Goal: Task Accomplishment & Management: Manage account settings

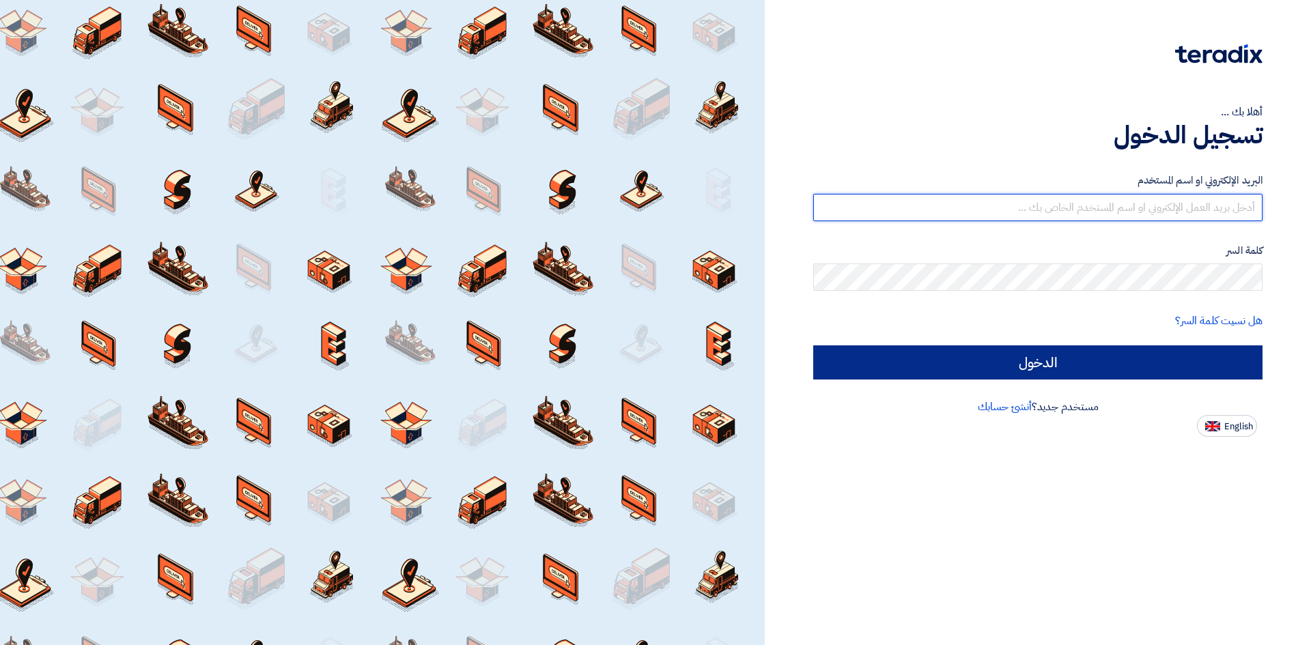
type input "[PERSON_NAME][EMAIL_ADDRESS][DOMAIN_NAME]"
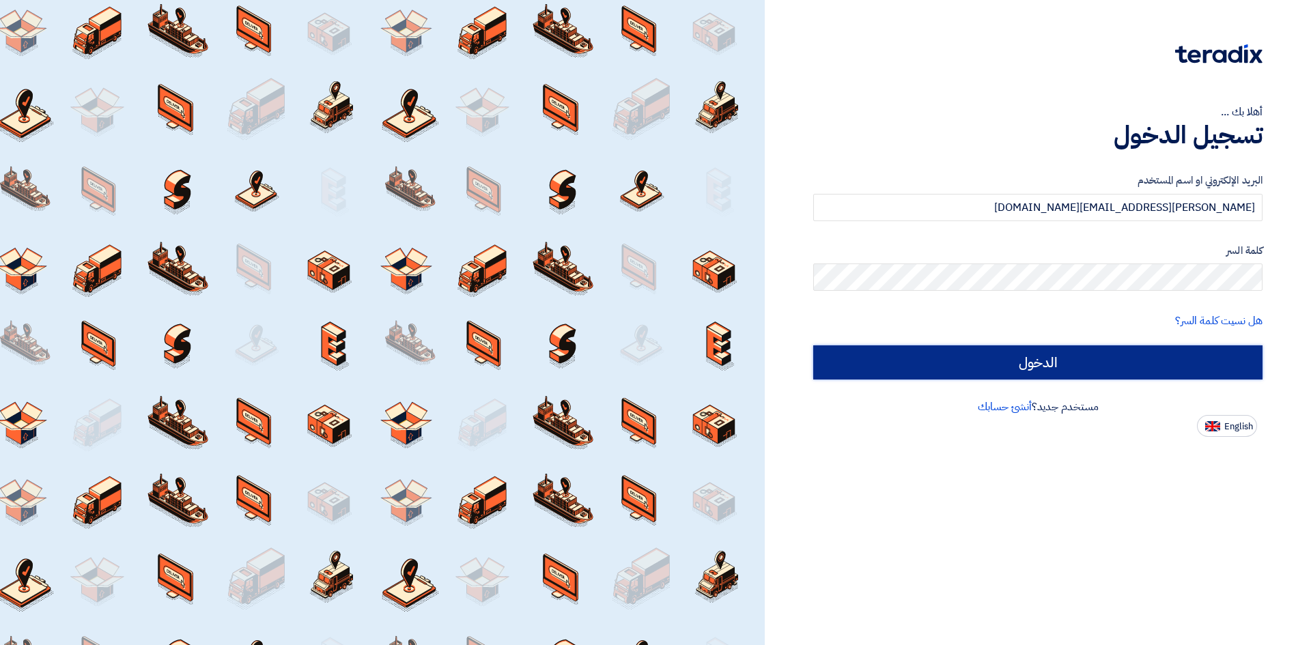
click at [1123, 361] on input "الدخول" at bounding box center [1038, 363] width 449 height 34
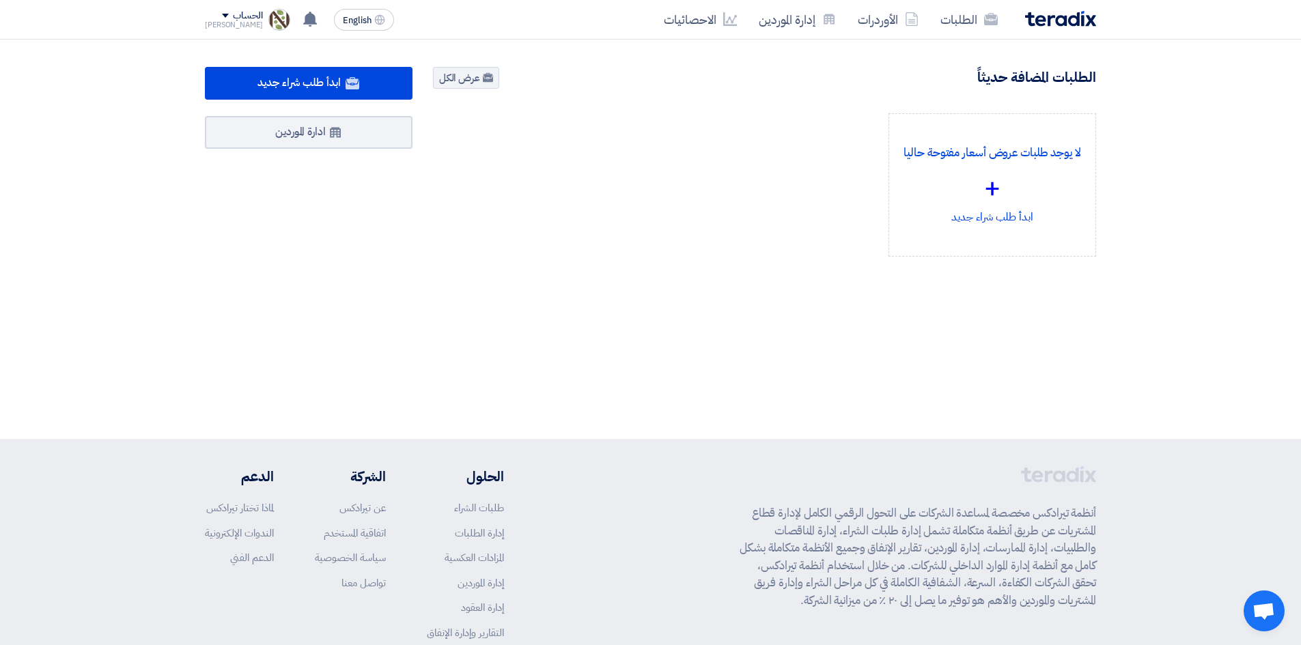
click at [222, 16] on span at bounding box center [225, 16] width 7 height 4
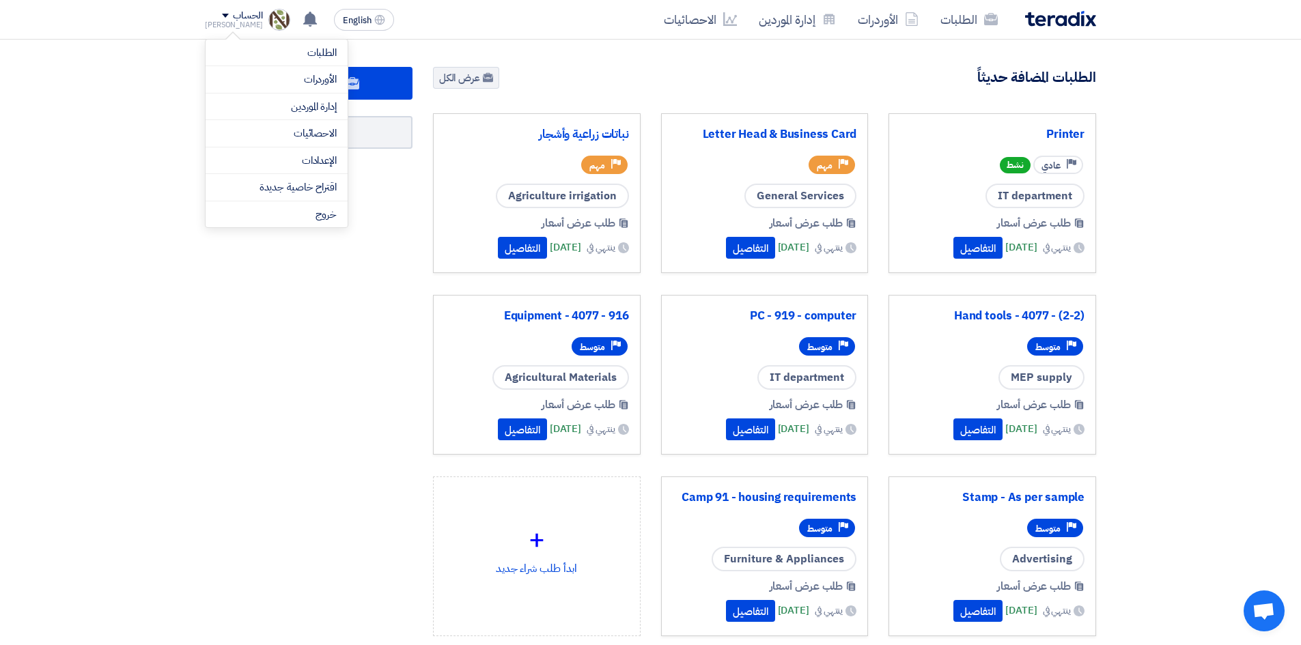
click at [295, 170] on li "الإعدادات" at bounding box center [277, 161] width 142 height 27
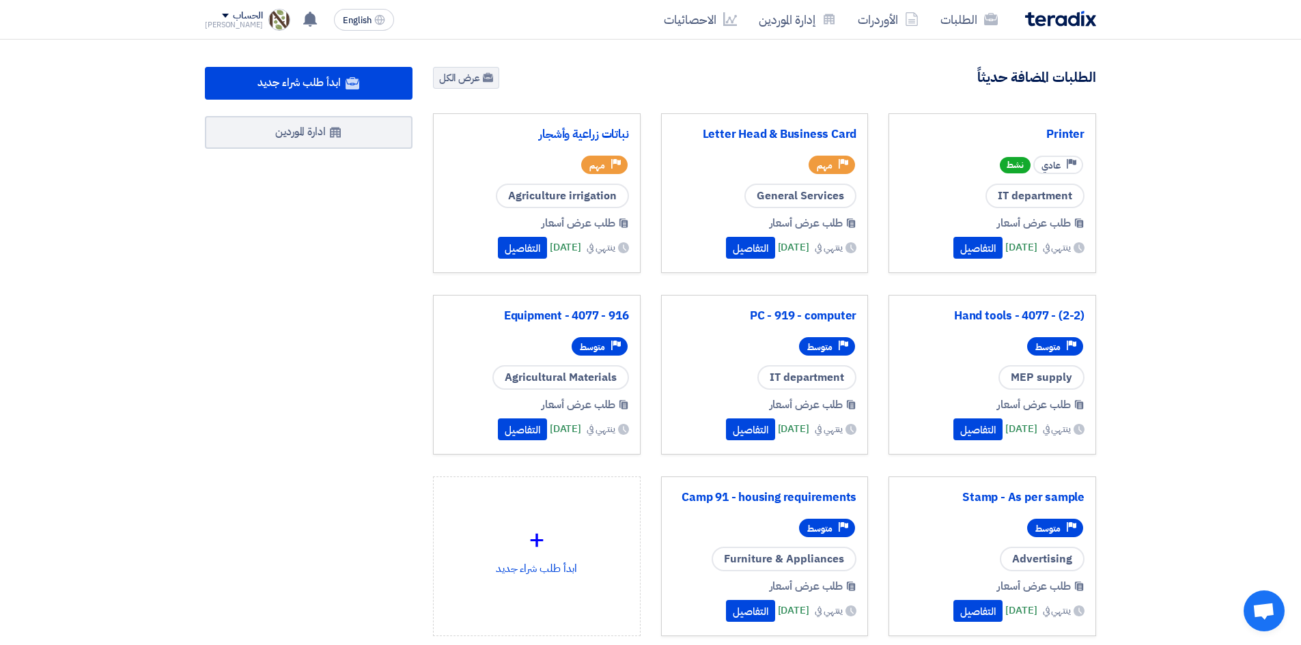
click at [210, 18] on div "الحساب" at bounding box center [234, 16] width 58 height 12
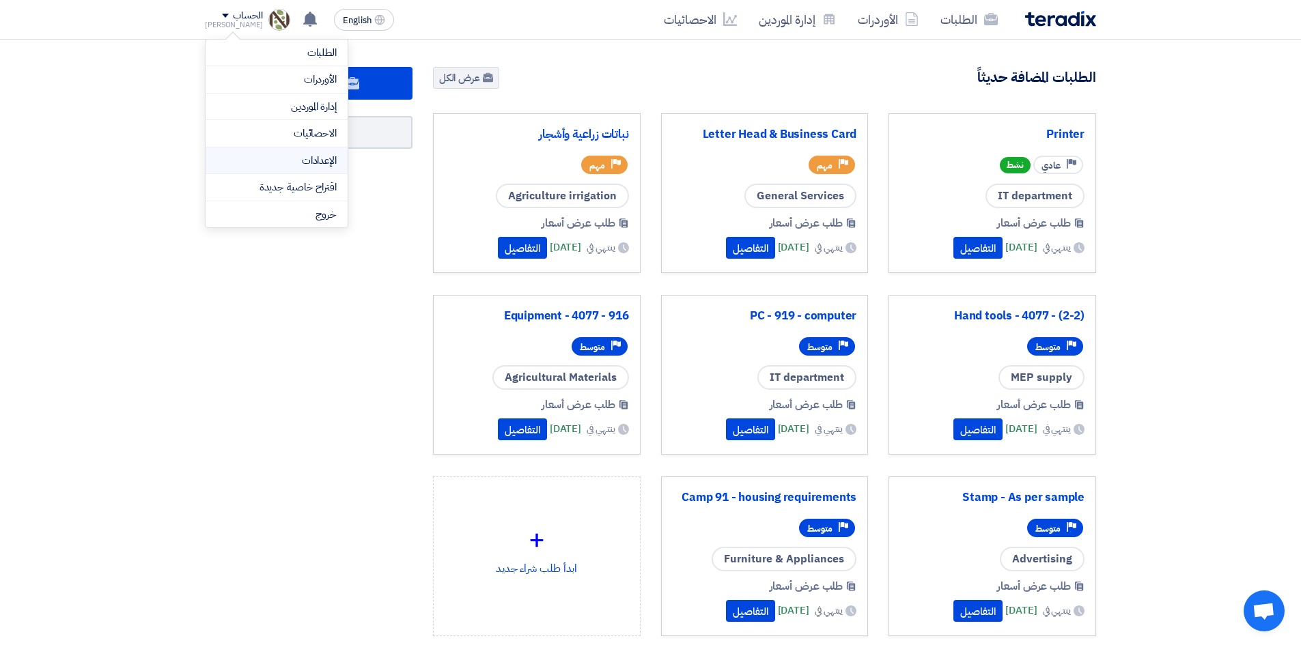
click at [278, 159] on link "الإعدادات" at bounding box center [277, 161] width 120 height 16
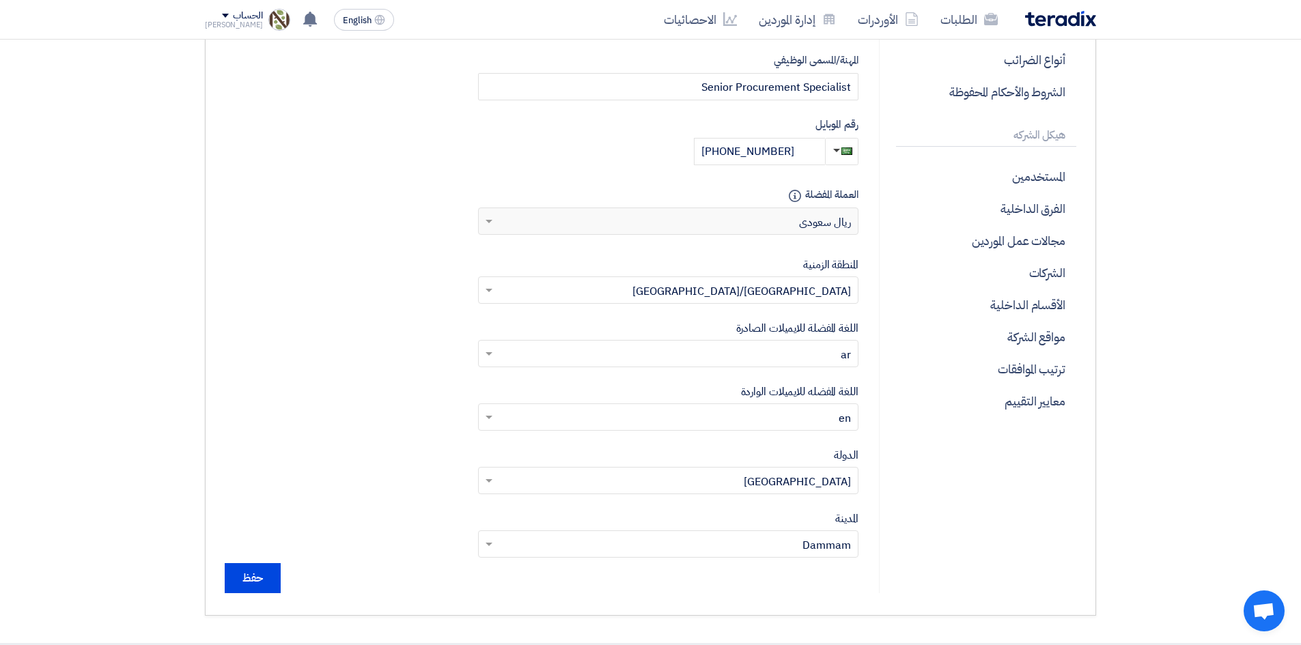
scroll to position [410, 0]
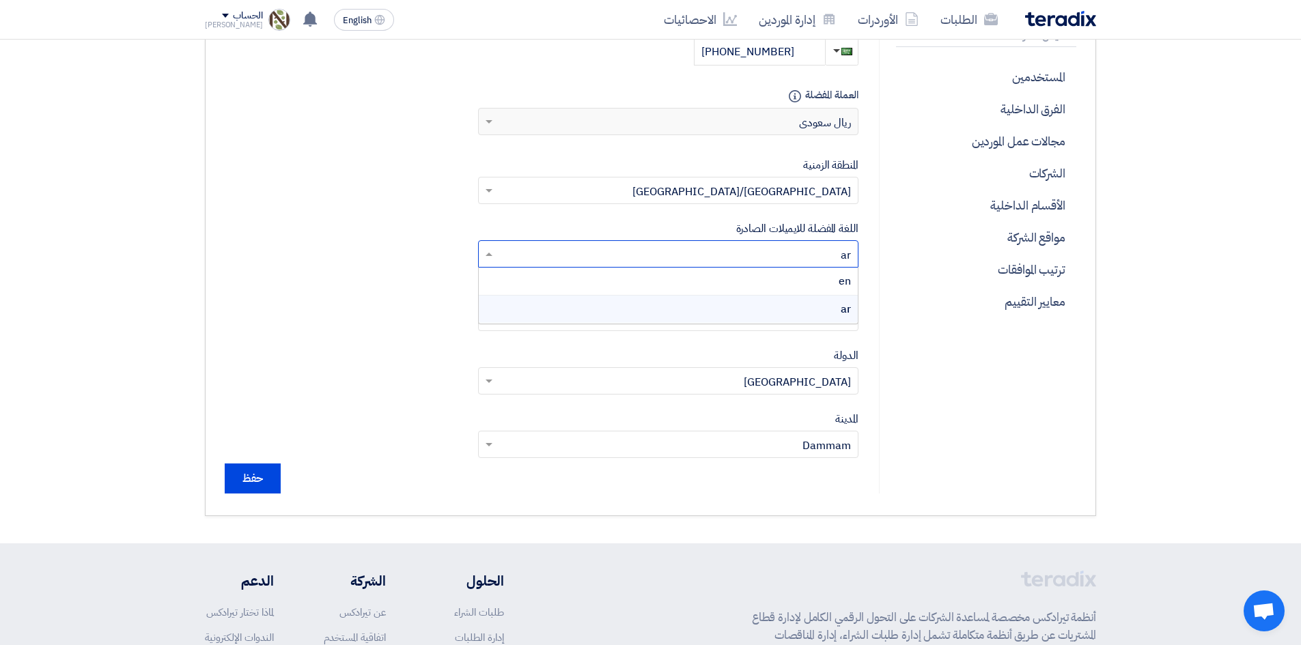
click at [842, 255] on input "text" at bounding box center [675, 256] width 353 height 23
click at [765, 286] on div "en" at bounding box center [668, 282] width 379 height 28
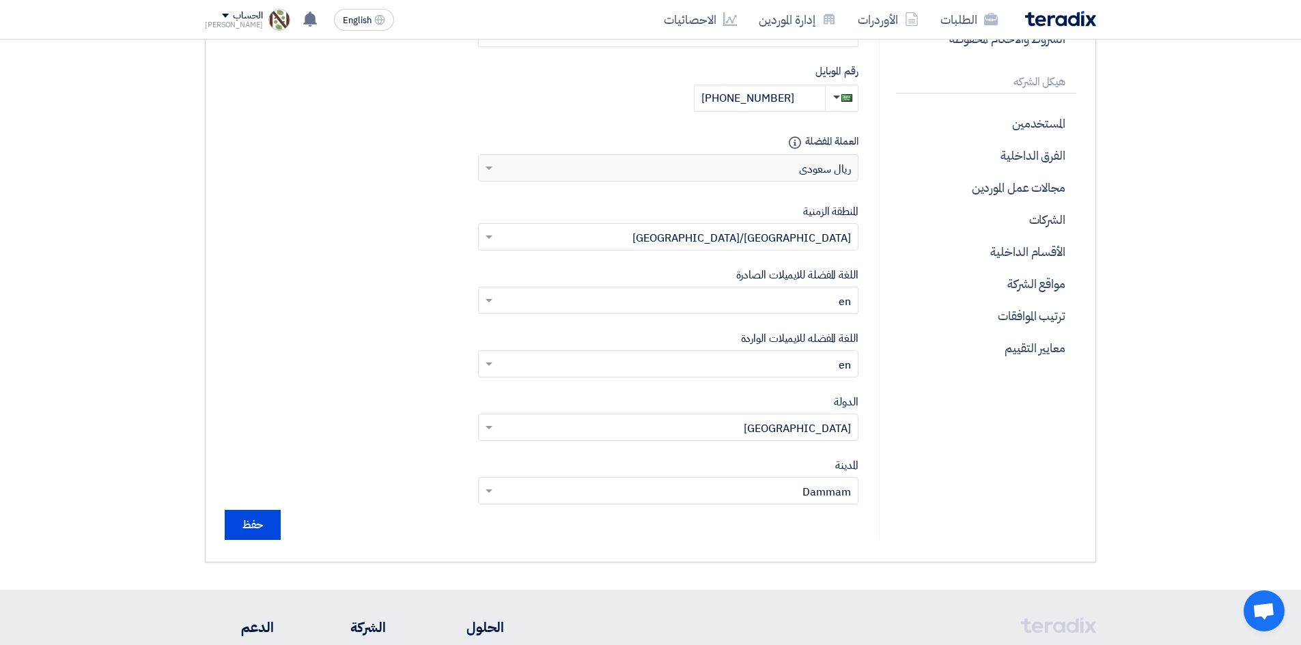
scroll to position [342, 0]
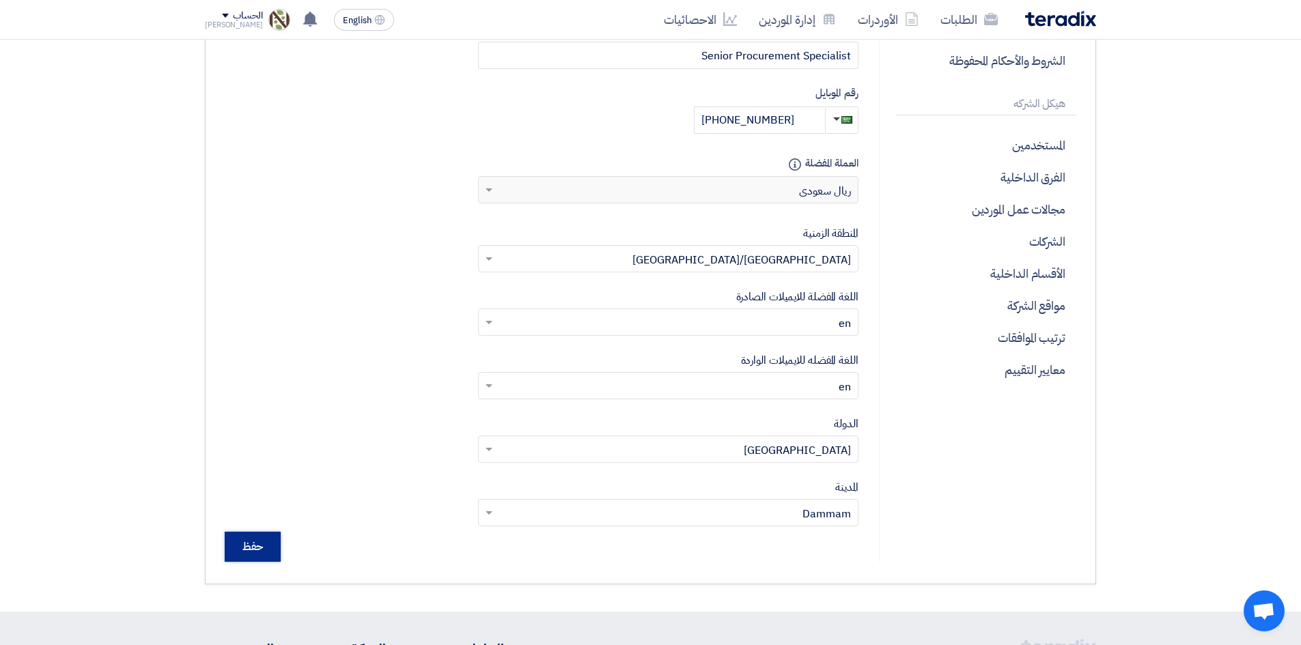
click at [259, 542] on input "حفظ" at bounding box center [253, 547] width 56 height 30
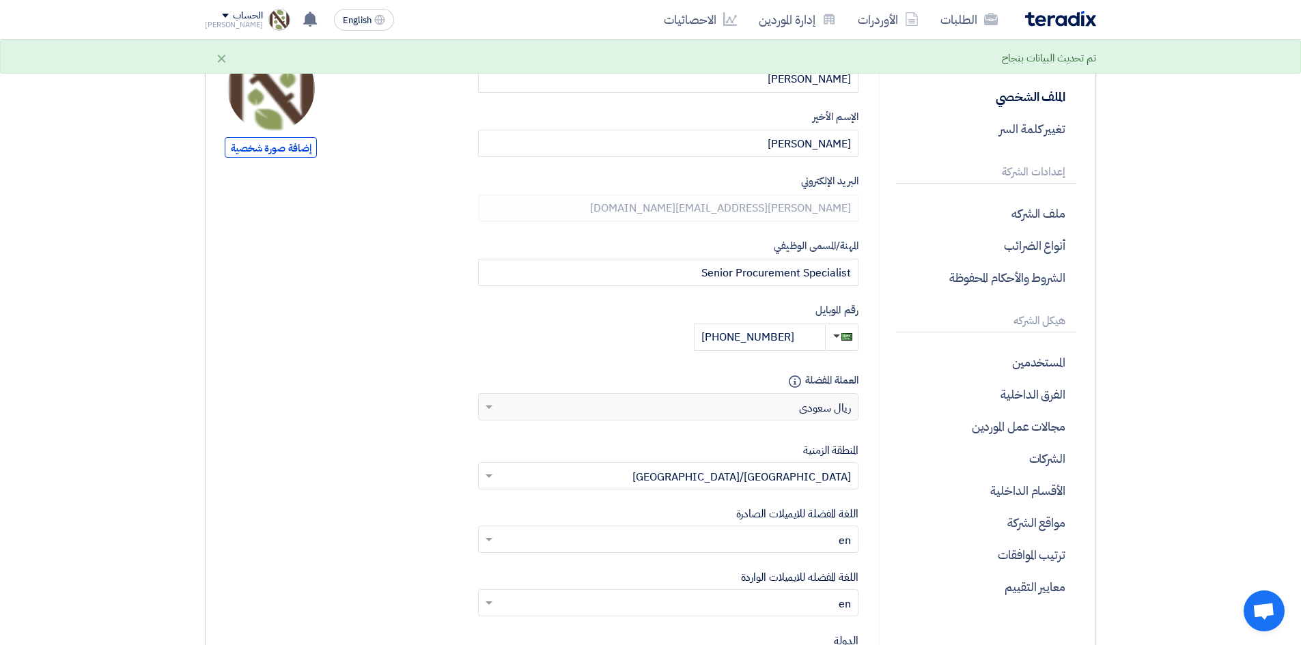
scroll to position [0, 0]
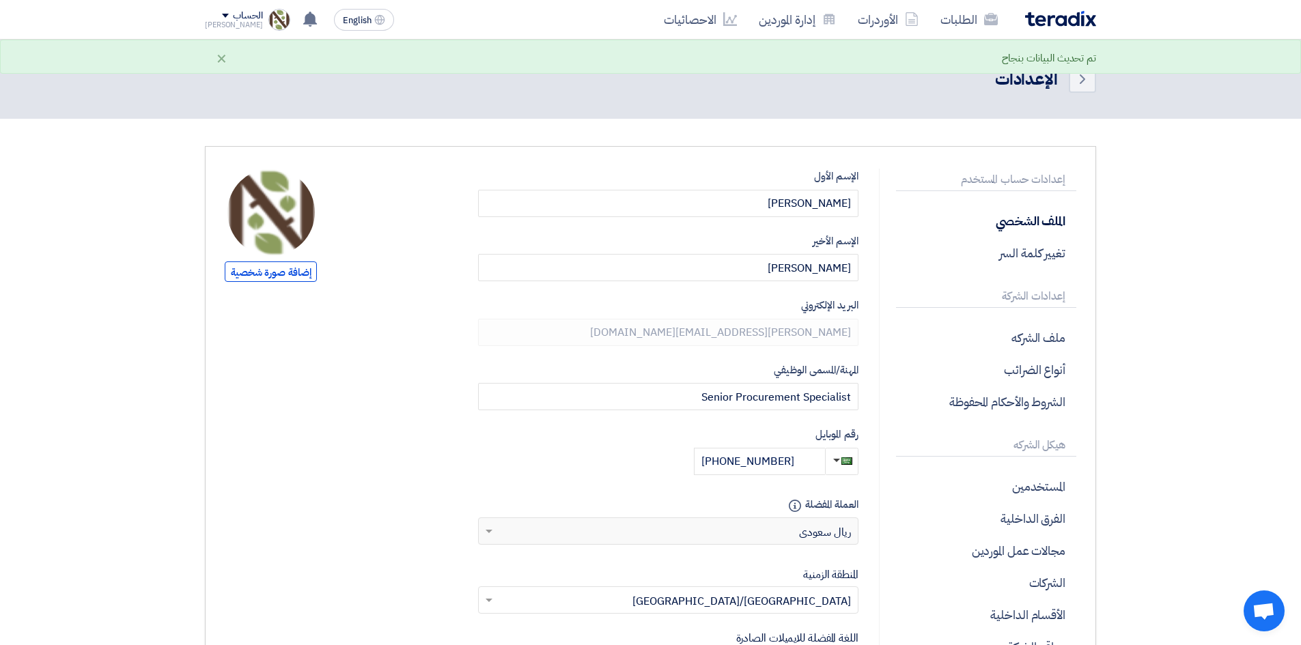
click at [1067, 18] on img at bounding box center [1060, 19] width 71 height 16
